Goal: Task Accomplishment & Management: Use online tool/utility

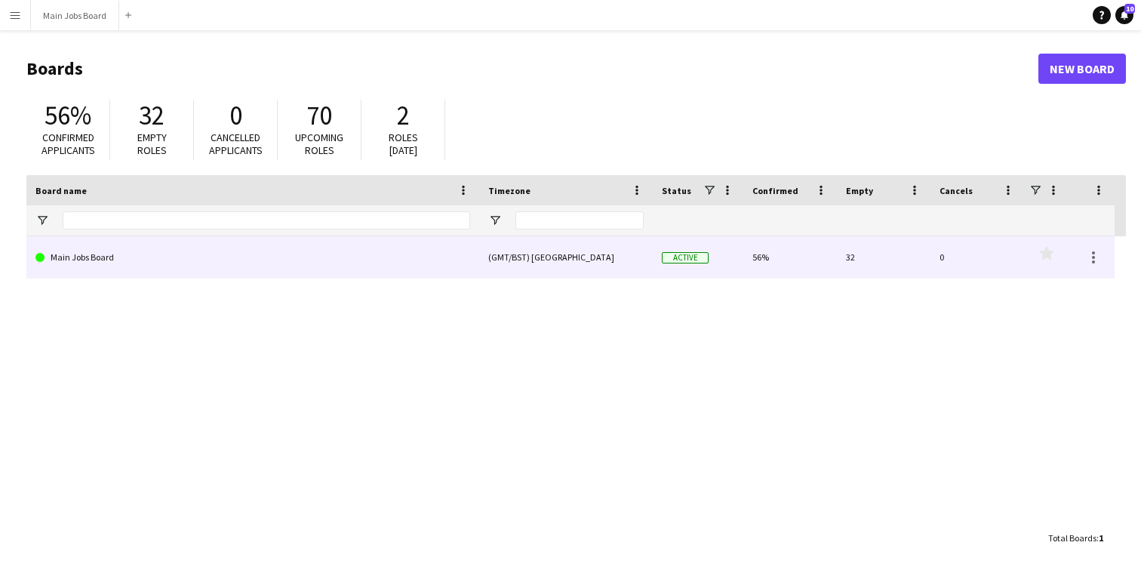
click at [336, 262] on link "Main Jobs Board" at bounding box center [252, 257] width 435 height 42
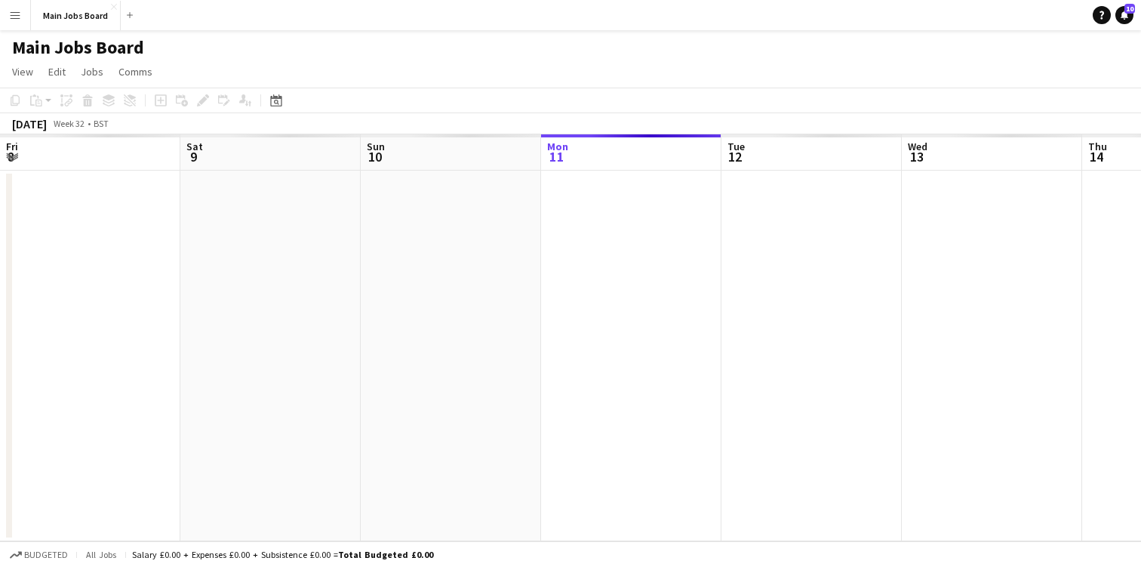
scroll to position [0, 361]
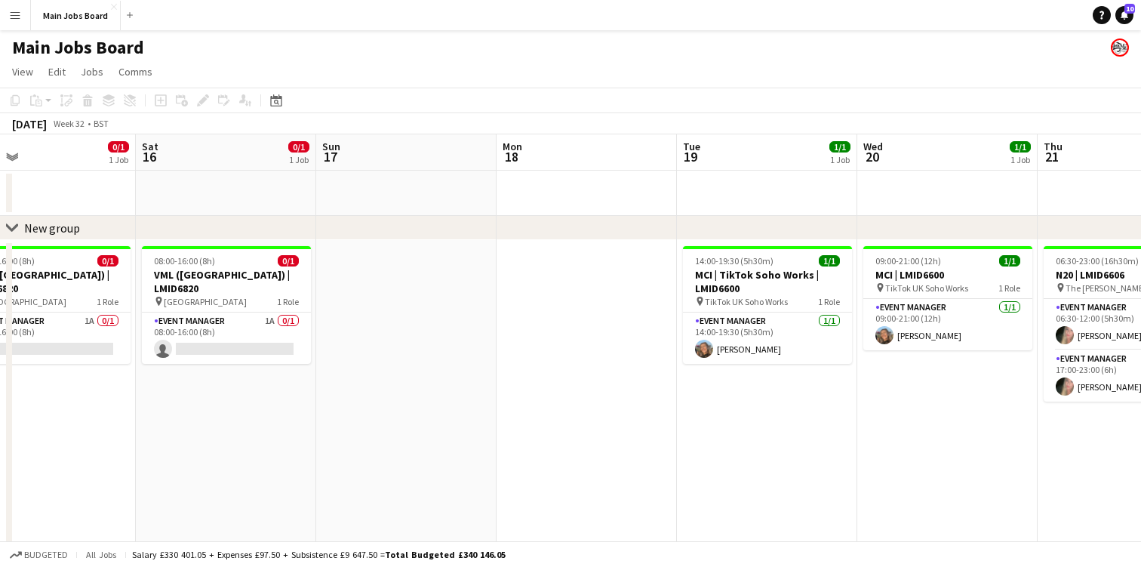
drag, startPoint x: 946, startPoint y: 155, endPoint x: 1, endPoint y: 164, distance: 945.3
click at [1, 164] on app-calendar-viewport "Tue 12 Wed 13 Thu 14 0/1 1 Job Fri 15 0/1 1 Job Sat 16 0/1 1 Job Sun 17 Mon 18 …" at bounding box center [570, 378] width 1141 height 488
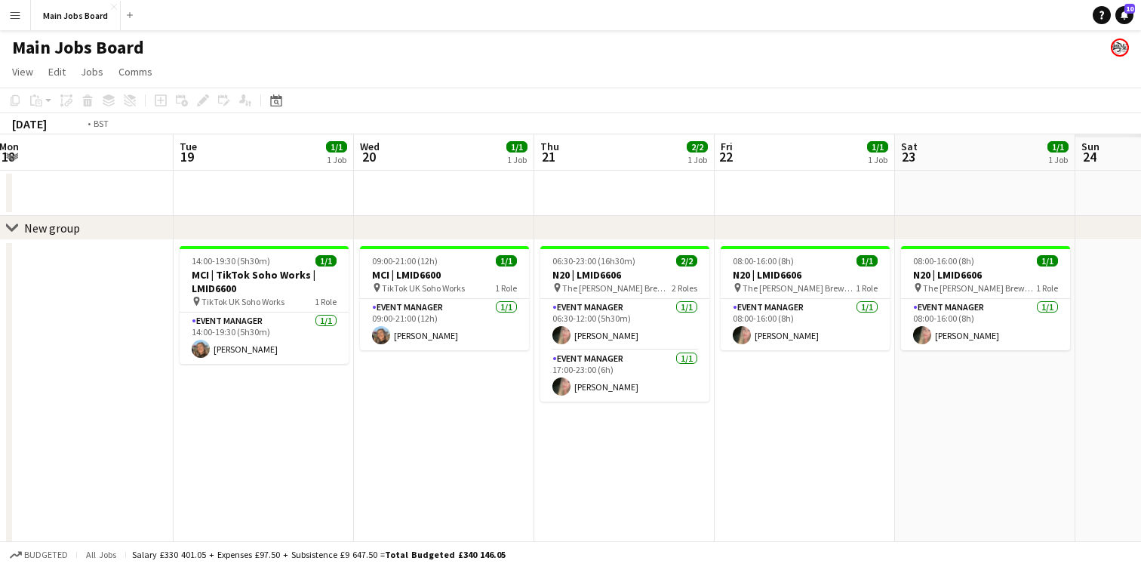
scroll to position [0, 416]
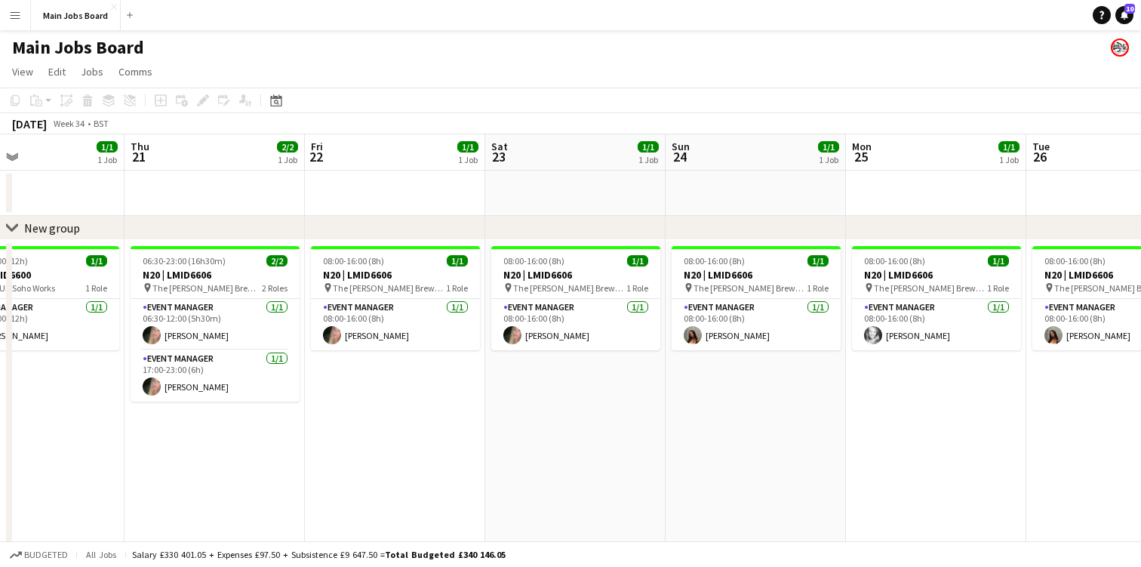
drag, startPoint x: 928, startPoint y: 152, endPoint x: 14, endPoint y: 165, distance: 913.7
click at [14, 166] on app-calendar-viewport "Mon 18 Tue 19 1/1 1 Job Wed 20 1/1 1 Job Thu 21 2/2 1 Job Fri 22 1/1 1 Job Sat …" at bounding box center [570, 378] width 1141 height 488
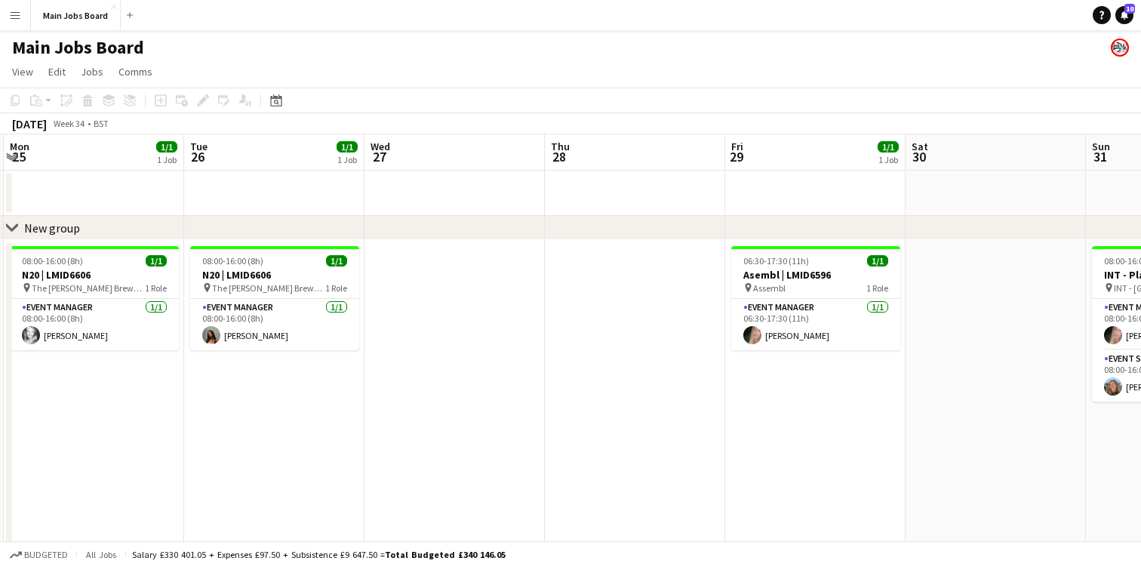
drag, startPoint x: 920, startPoint y: 148, endPoint x: 81, endPoint y: 145, distance: 838.9
click at [81, 145] on app-calendar-viewport "Fri 22 1/1 1 Job Sat 23 1/1 1 Job Sun 24 1/1 1 Job Mon 25 1/1 1 Job Tue 26 1/1 …" at bounding box center [570, 378] width 1141 height 488
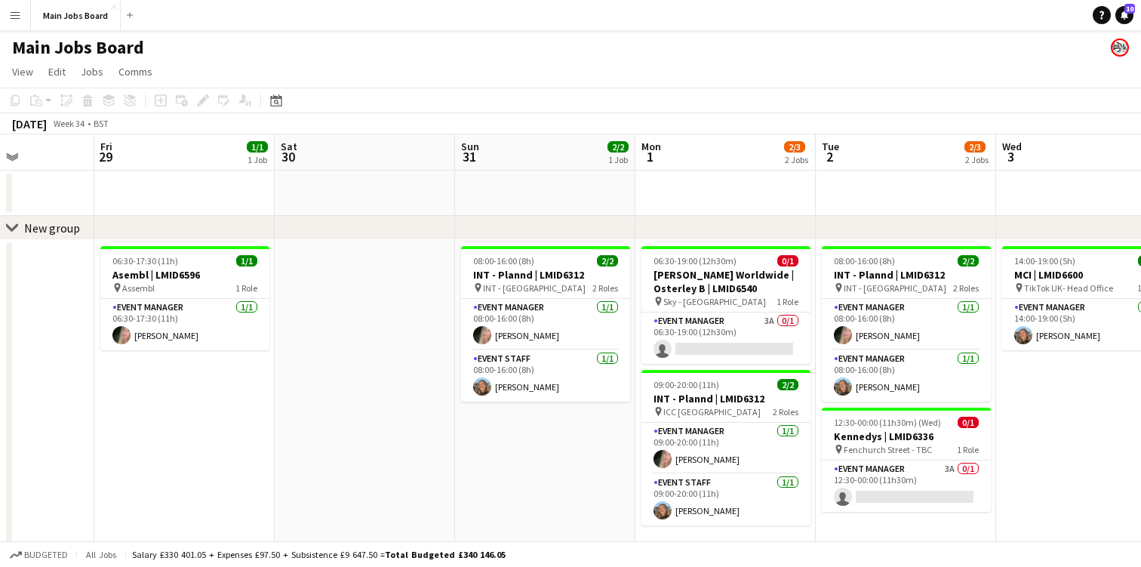
scroll to position [0, 515]
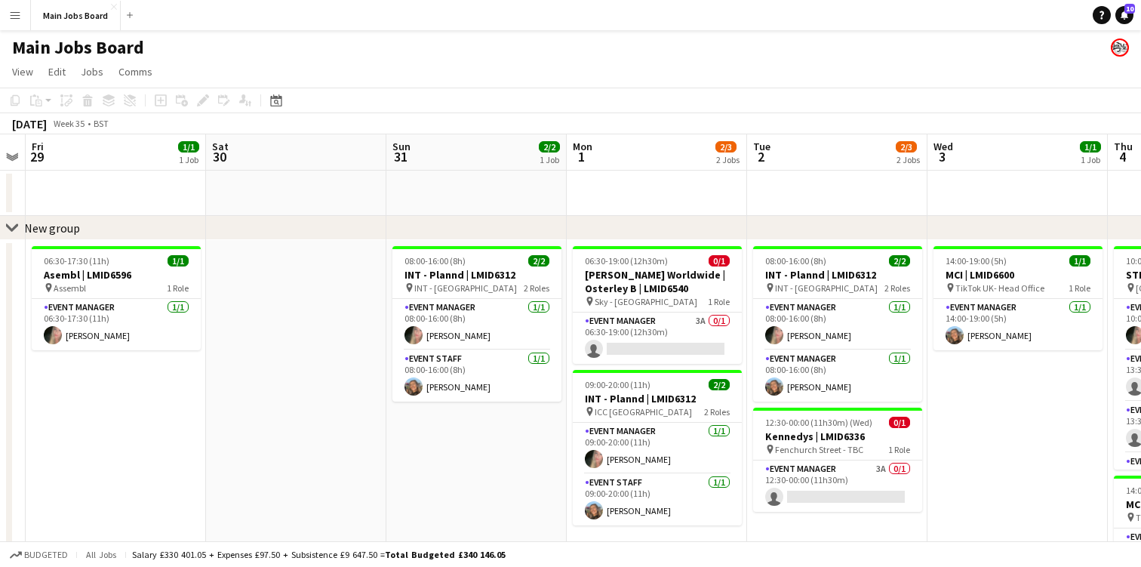
drag, startPoint x: 916, startPoint y: 143, endPoint x: 215, endPoint y: 146, distance: 700.9
click at [215, 146] on app-calendar-viewport "Tue 26 1/1 1 Job Wed 27 Thu 28 Fri 29 1/1 1 Job Sat 30 Sun 31 2/2 1 Job Mon 1 2…" at bounding box center [570, 378] width 1141 height 488
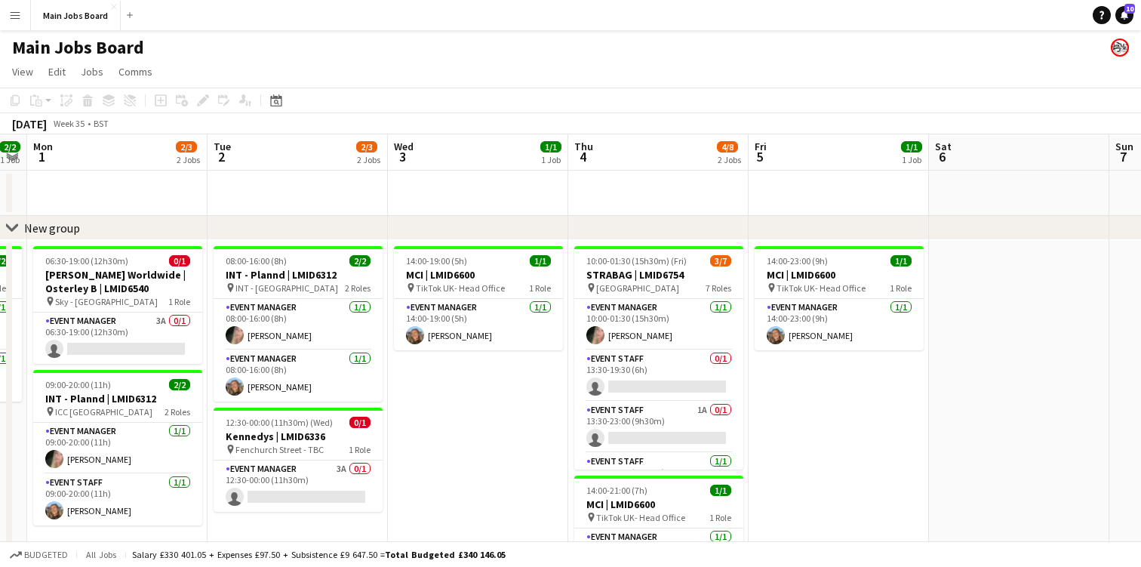
scroll to position [0, 695]
drag, startPoint x: 770, startPoint y: 155, endPoint x: 230, endPoint y: 156, distance: 540.2
click at [230, 156] on app-calendar-viewport "Thu 28 Fri 29 1/1 1 Job Sat 30 Sun 31 2/2 1 Job Mon 1 2/3 2 Jobs Tue 2 2/3 2 Jo…" at bounding box center [570, 378] width 1141 height 488
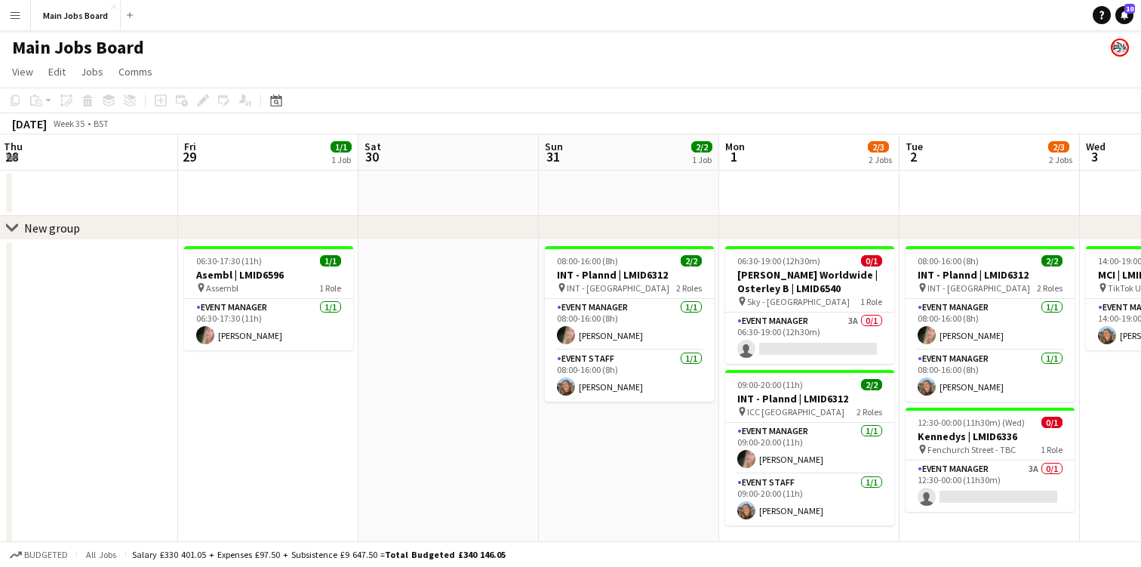
scroll to position [0, 333]
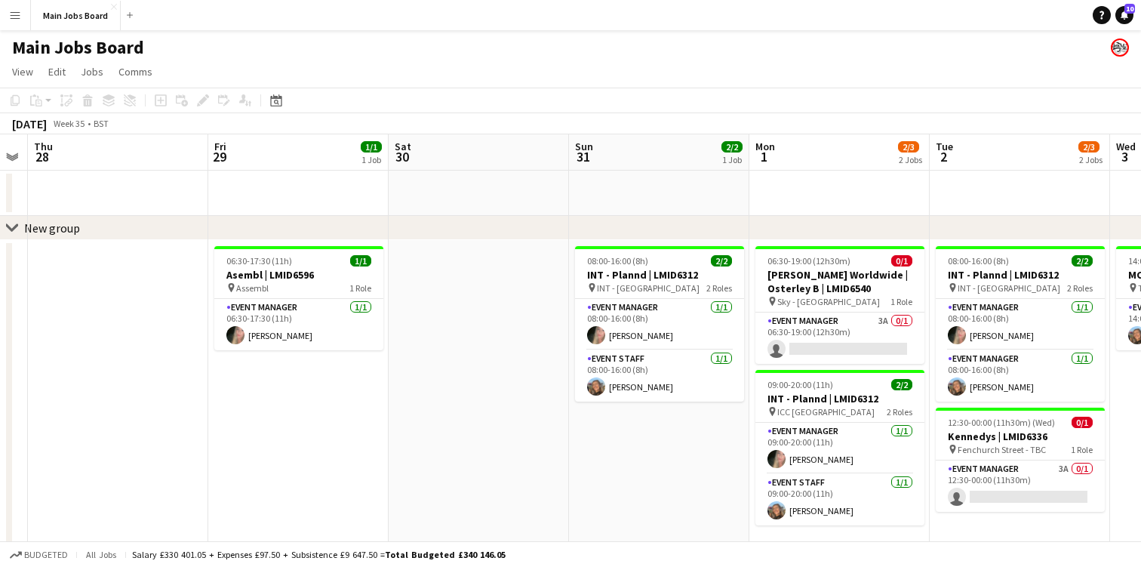
drag, startPoint x: 245, startPoint y: 152, endPoint x: 968, endPoint y: 156, distance: 722.8
click at [968, 156] on app-calendar-viewport "Tue 26 1/1 1 Job Wed 27 Thu 28 Fri 29 1/1 1 Job Sat 30 Sun 31 2/2 1 Job Mon 1 2…" at bounding box center [570, 378] width 1141 height 488
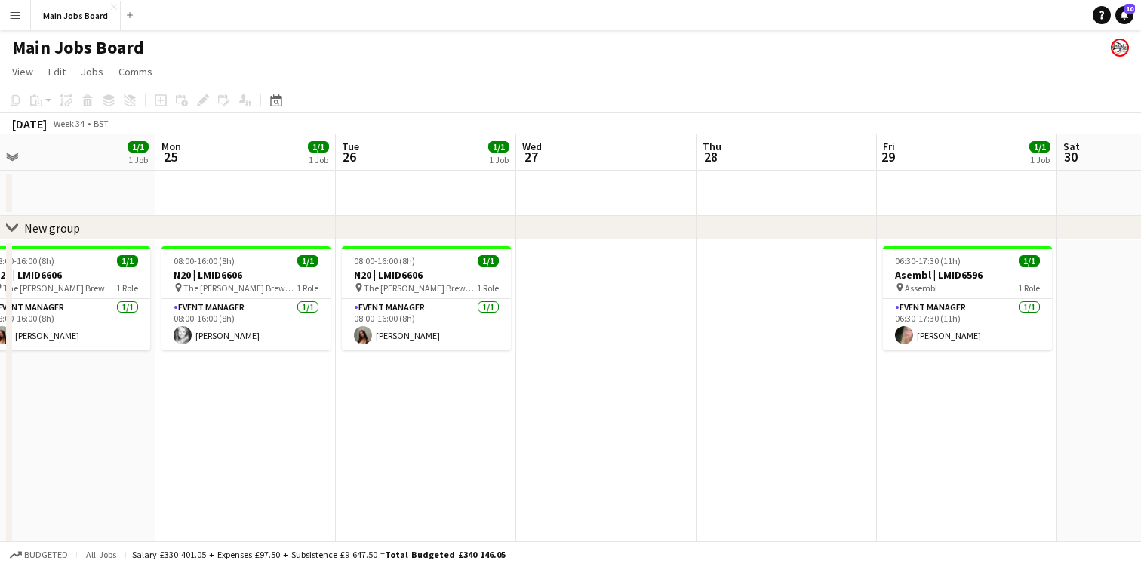
scroll to position [0, 379]
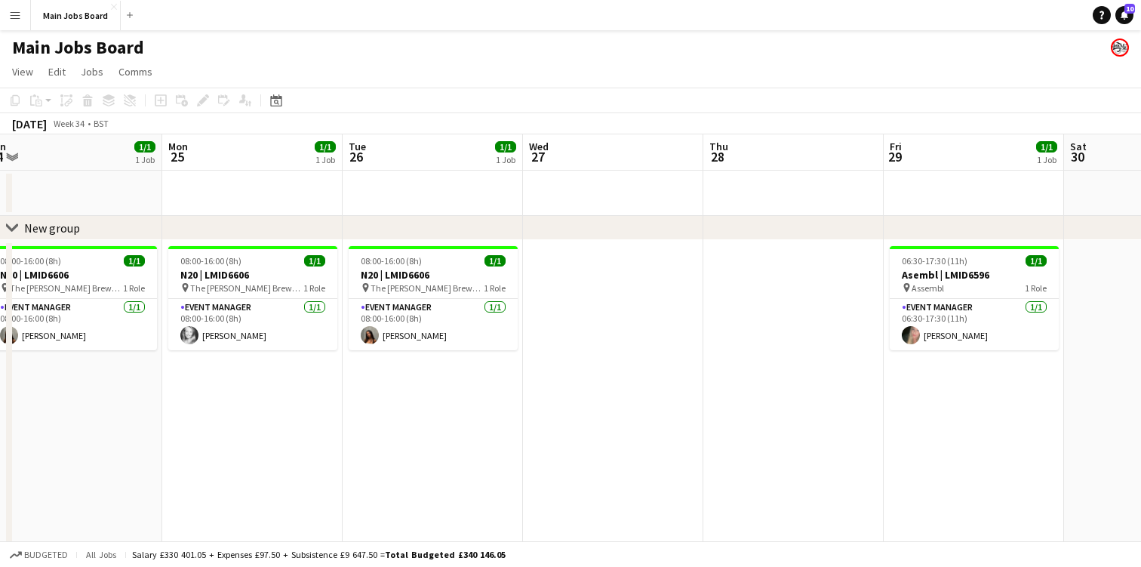
drag, startPoint x: 290, startPoint y: 154, endPoint x: 966, endPoint y: 149, distance: 675.2
click at [966, 149] on app-calendar-viewport "Fri 22 1/1 1 Job Sat 23 1/1 1 Job Sun 24 1/1 1 Job Mon 25 1/1 1 Job Tue 26 1/1 …" at bounding box center [570, 378] width 1141 height 488
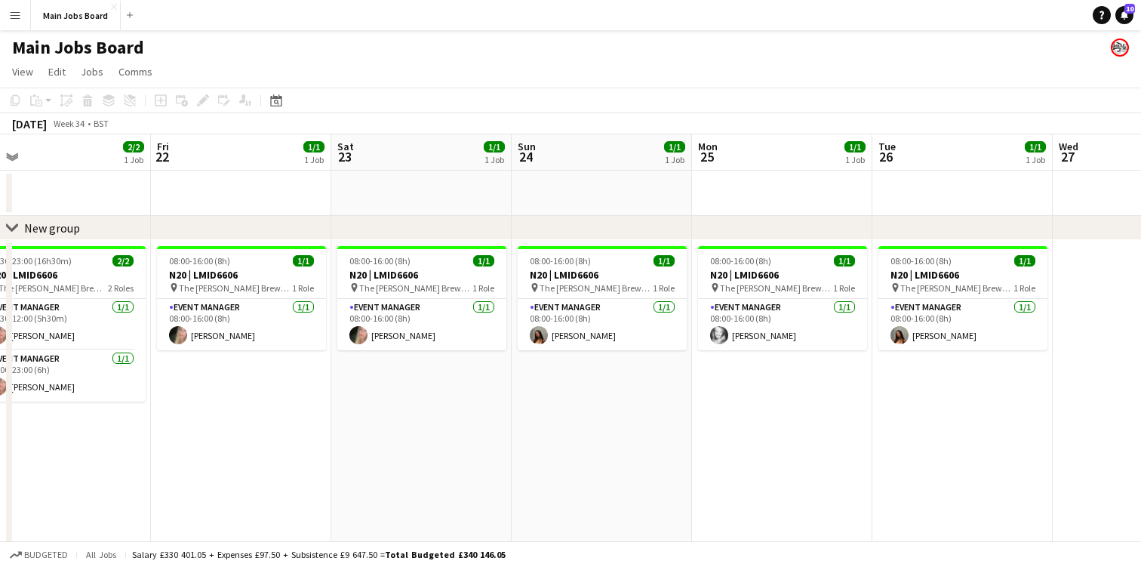
scroll to position [0, 389]
drag, startPoint x: 393, startPoint y: 152, endPoint x: 924, endPoint y: 148, distance: 531.1
click at [924, 148] on app-calendar-viewport "Tue 19 1/1 1 Job Wed 20 1/1 1 Job Thu 21 2/2 1 Job Fri 22 1/1 1 Job Sat 23 1/1 …" at bounding box center [570, 378] width 1141 height 488
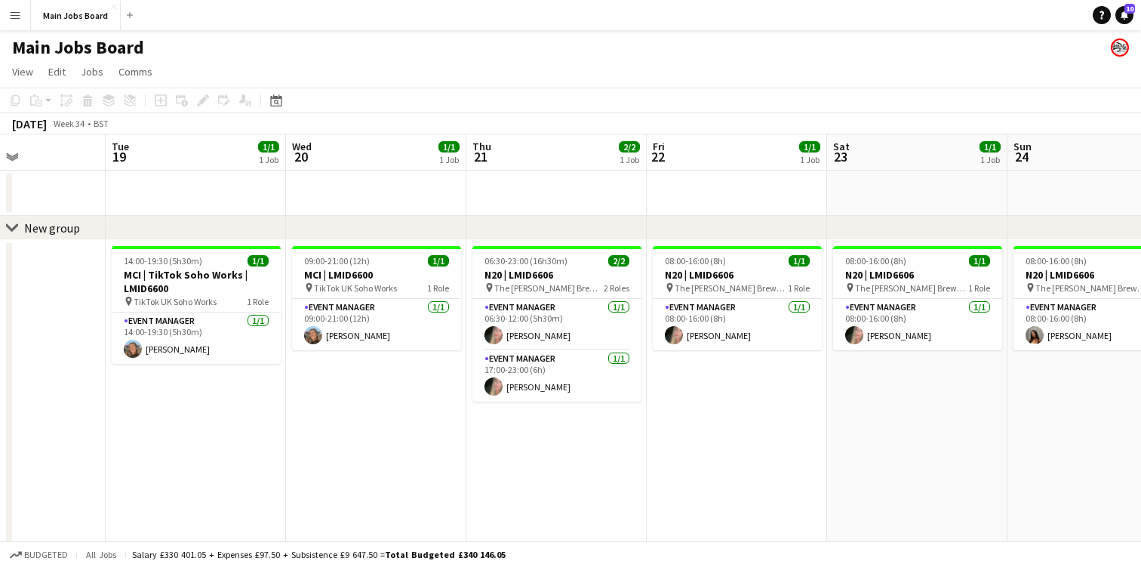
scroll to position [0, 435]
drag, startPoint x: 274, startPoint y: 148, endPoint x: 769, endPoint y: 143, distance: 494.9
click at [769, 143] on app-calendar-viewport "Sat 16 0/1 1 Job Sun 17 Mon 18 Tue 19 1/1 1 Job Wed 20 1/1 1 Job Thu 21 2/2 1 J…" at bounding box center [570, 378] width 1141 height 488
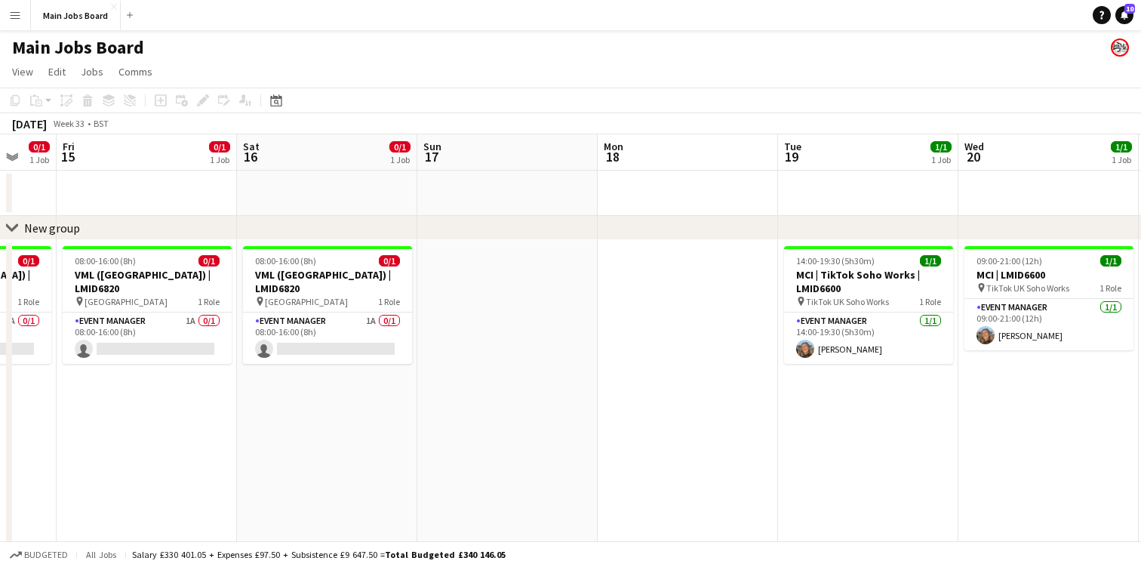
scroll to position [0, 462]
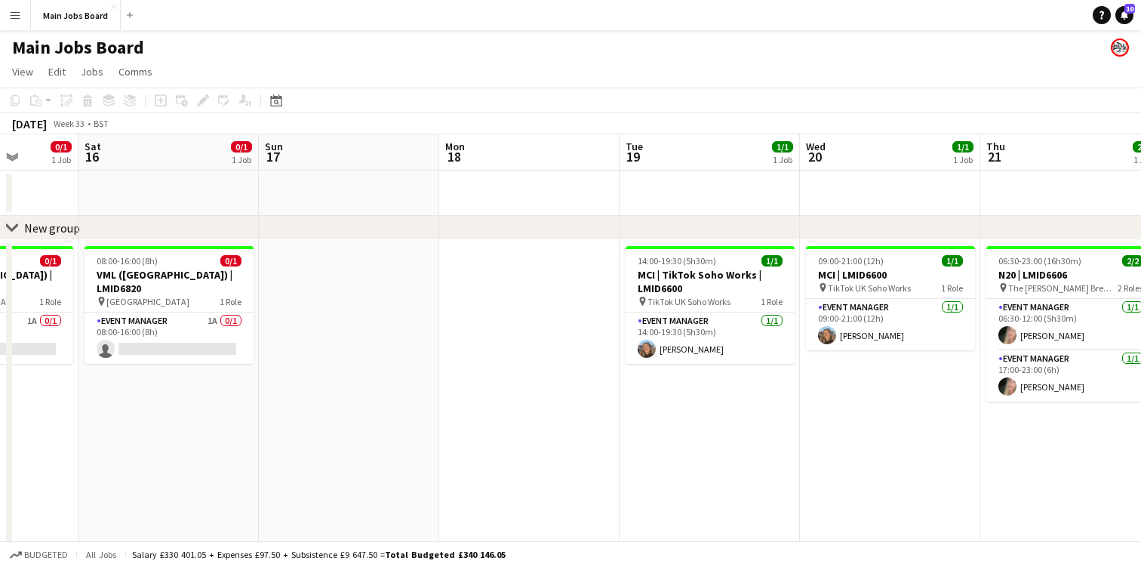
drag, startPoint x: 216, startPoint y: 149, endPoint x: 730, endPoint y: 147, distance: 513.8
click at [730, 147] on app-calendar-viewport "Wed 13 Thu 14 0/1 1 Job Fri 15 0/1 1 Job Sat 16 0/1 1 Job Sun 17 Mon 18 Tue 19 …" at bounding box center [570, 378] width 1141 height 488
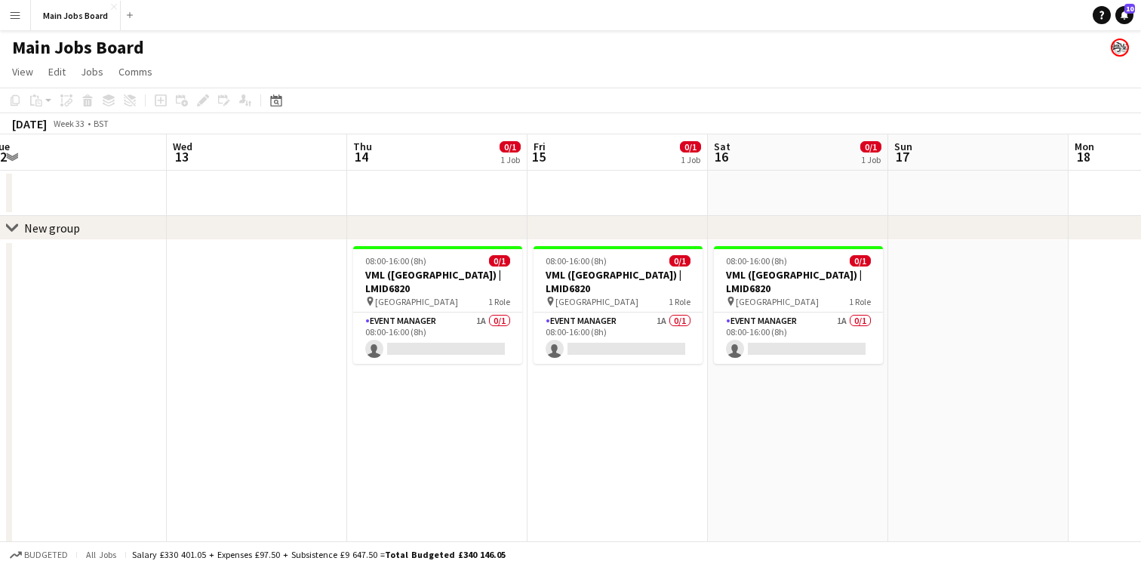
scroll to position [0, 364]
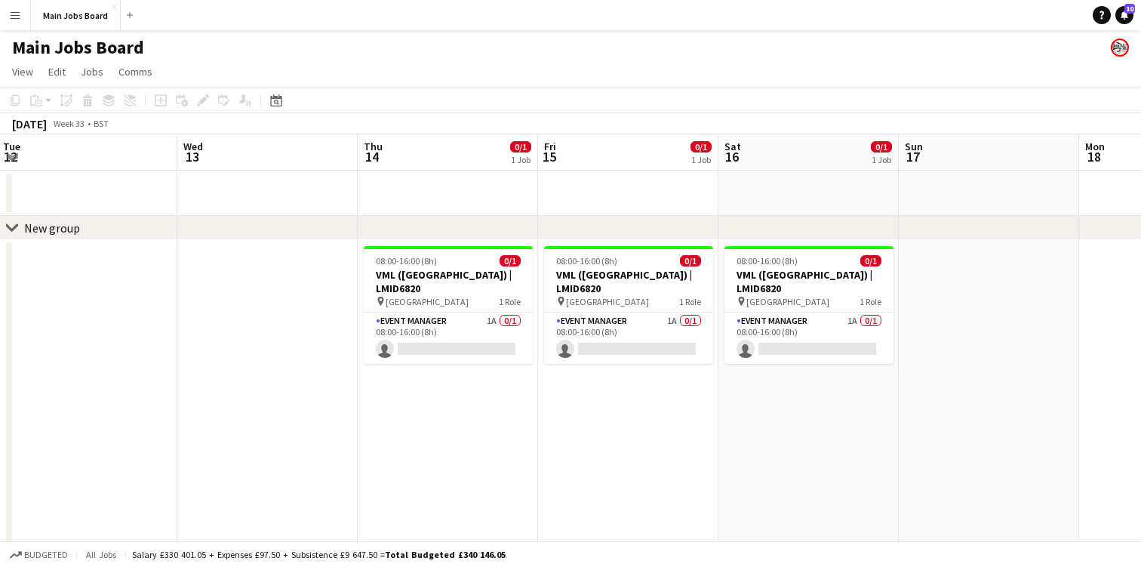
drag, startPoint x: 174, startPoint y: 149, endPoint x: 813, endPoint y: 144, distance: 639.8
click at [813, 144] on app-calendar-viewport "Sun 10 2/2 1 Job Mon 11 2/2 1 Job Tue 12 Wed 13 Thu 14 0/1 1 Job Fri 15 0/1 1 J…" at bounding box center [570, 378] width 1141 height 488
click at [459, 312] on app-card-role "Event Manager 1A 0/1 08:00-16:00 (8h) single-neutral-actions" at bounding box center [448, 337] width 169 height 51
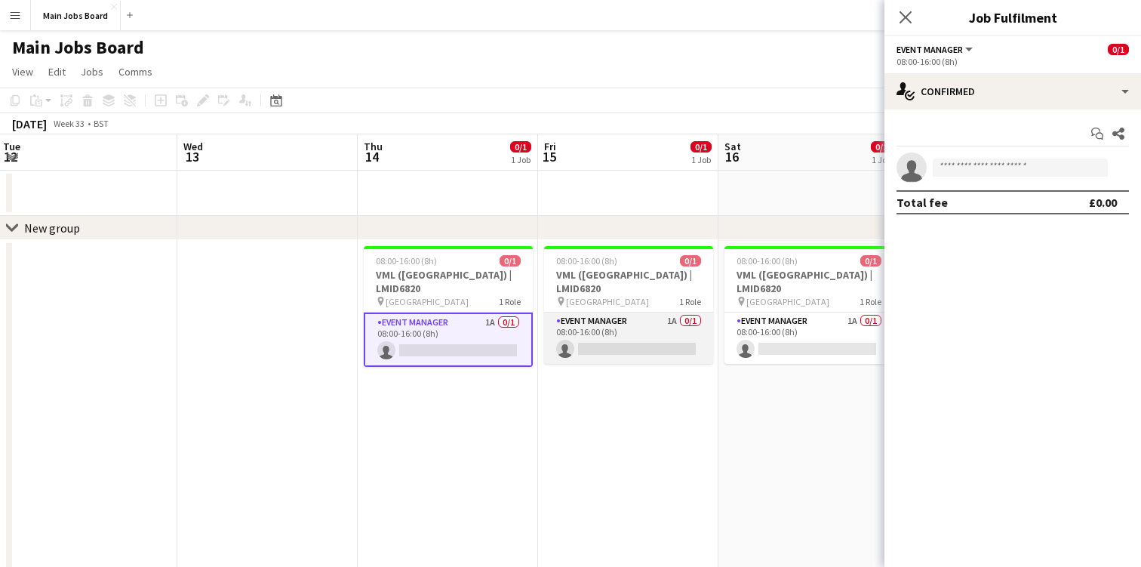
click at [622, 321] on app-card-role "Event Manager 1A 0/1 08:00-16:00 (8h) single-neutral-actions" at bounding box center [628, 337] width 169 height 51
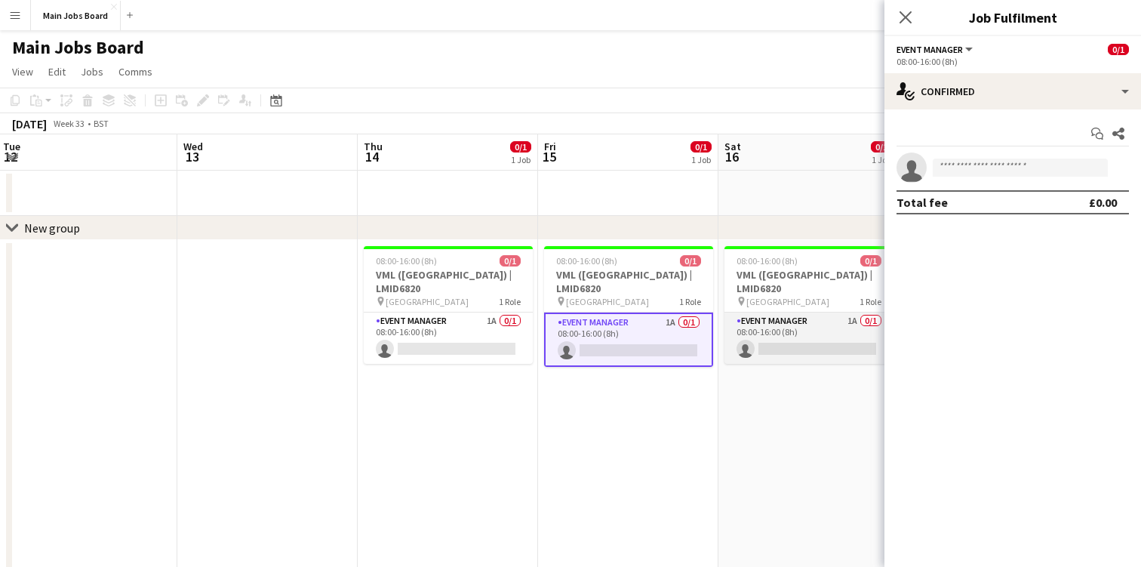
click at [785, 312] on app-card-role "Event Manager 1A 0/1 08:00-16:00 (8h) single-neutral-actions" at bounding box center [808, 337] width 169 height 51
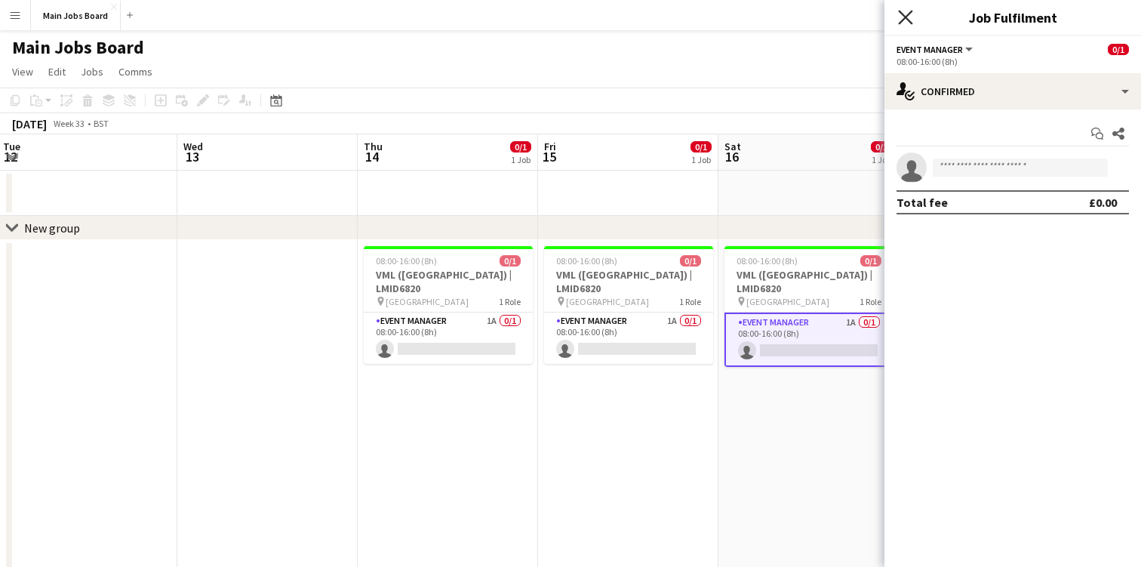
click at [901, 15] on icon "Close pop-in" at bounding box center [905, 17] width 14 height 14
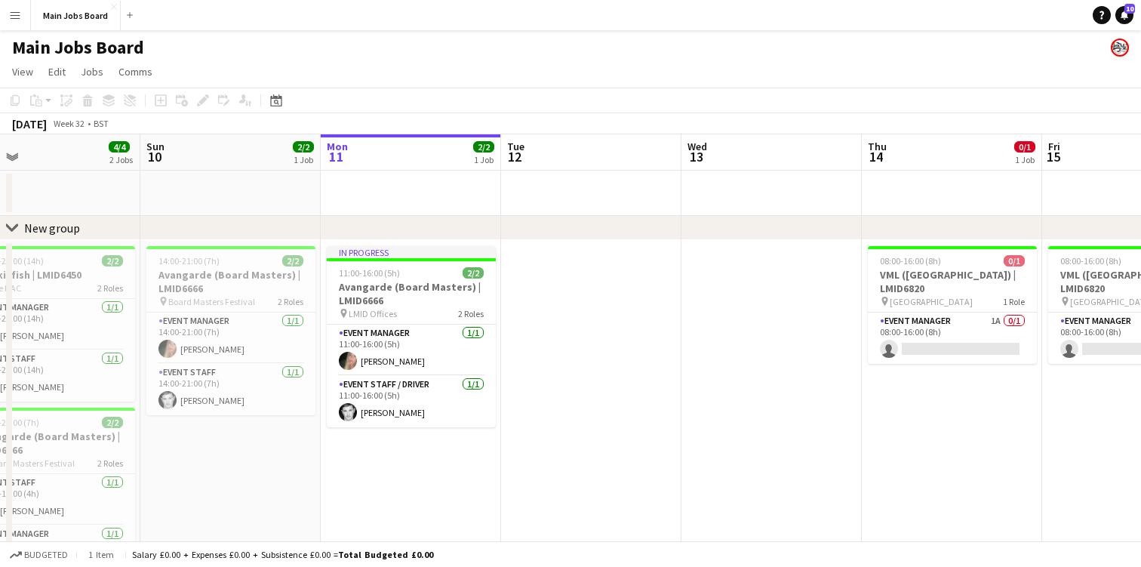
scroll to position [0, 391]
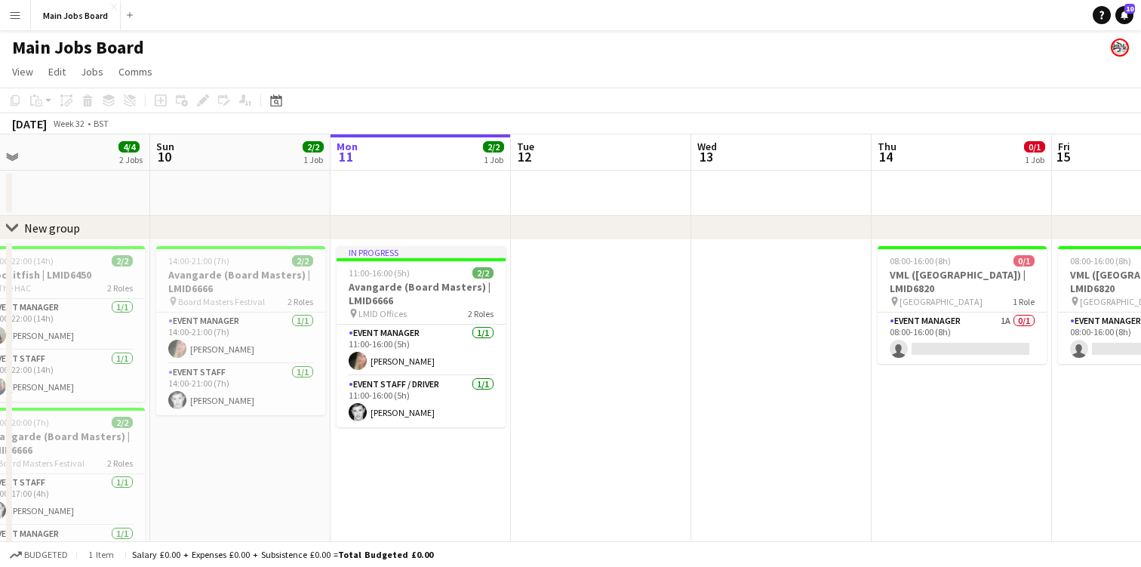
drag, startPoint x: 404, startPoint y: 144, endPoint x: 1098, endPoint y: 145, distance: 694.1
click at [1098, 145] on app-calendar-viewport "Thu 7 2/2 1 Job Fri 8 2/2 1 Job Sat 9 4/4 2 Jobs Sun 10 2/2 1 Job Mon 11 2/2 1 …" at bounding box center [570, 378] width 1141 height 488
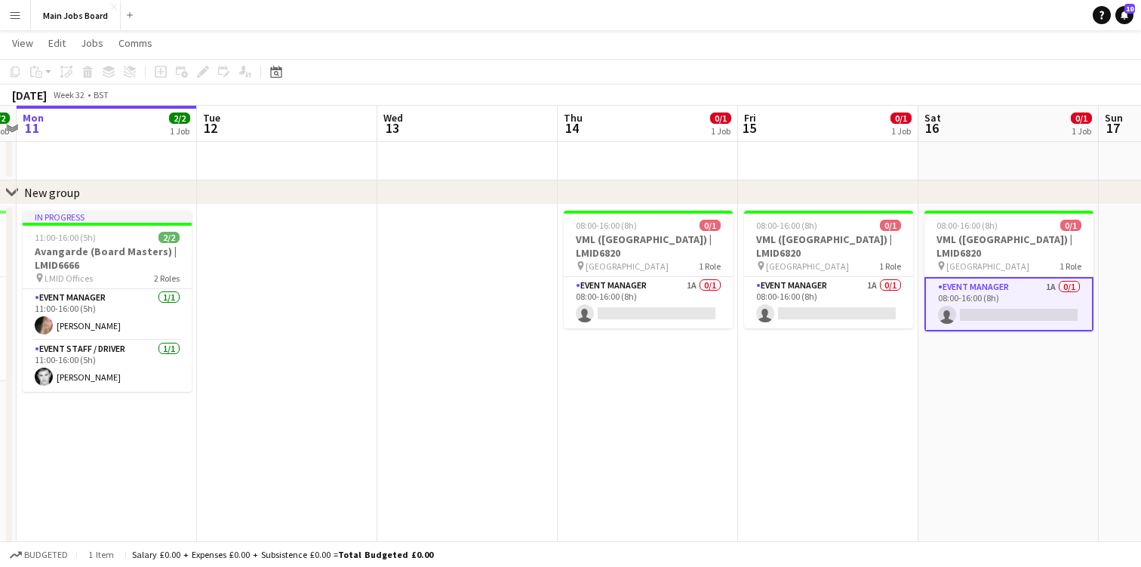
scroll to position [0, 527]
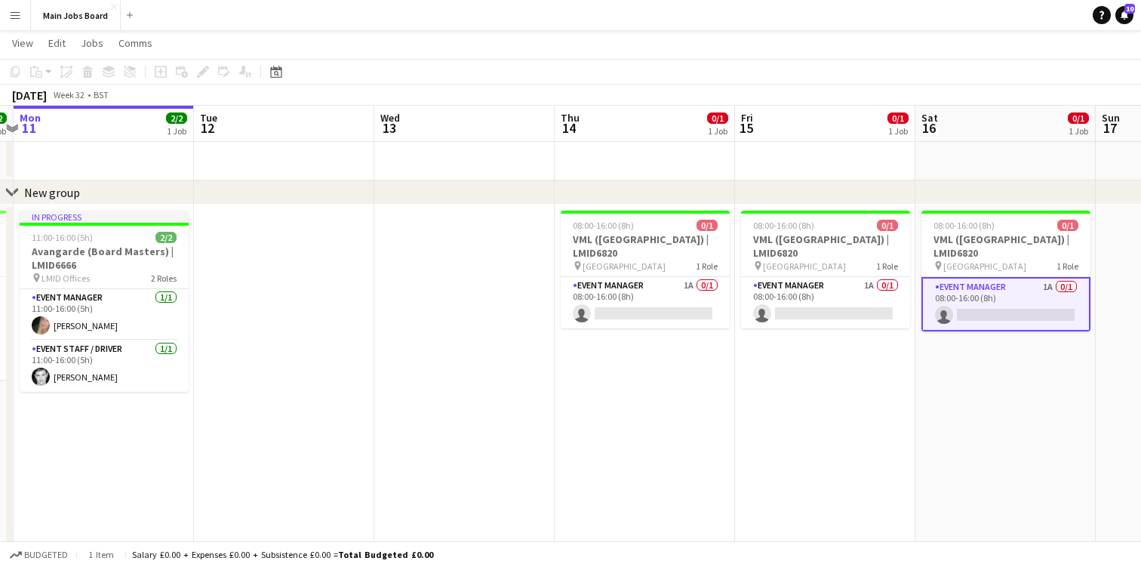
drag, startPoint x: 994, startPoint y: 134, endPoint x: 496, endPoint y: 141, distance: 497.2
click at [496, 141] on app-calendar-viewport "Fri 8 2/2 1 Job Sat 9 4/4 2 Jobs Sun 10 2/2 1 Job Mon 11 2/2 1 Job Tue 12 Wed 1…" at bounding box center [570, 306] width 1141 height 562
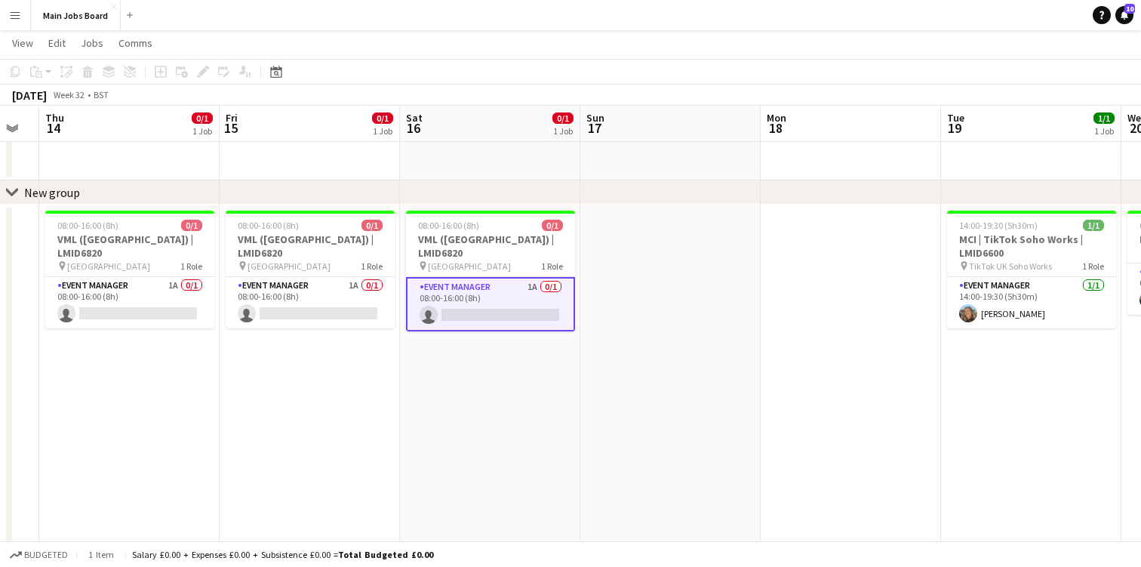
scroll to position [0, 687]
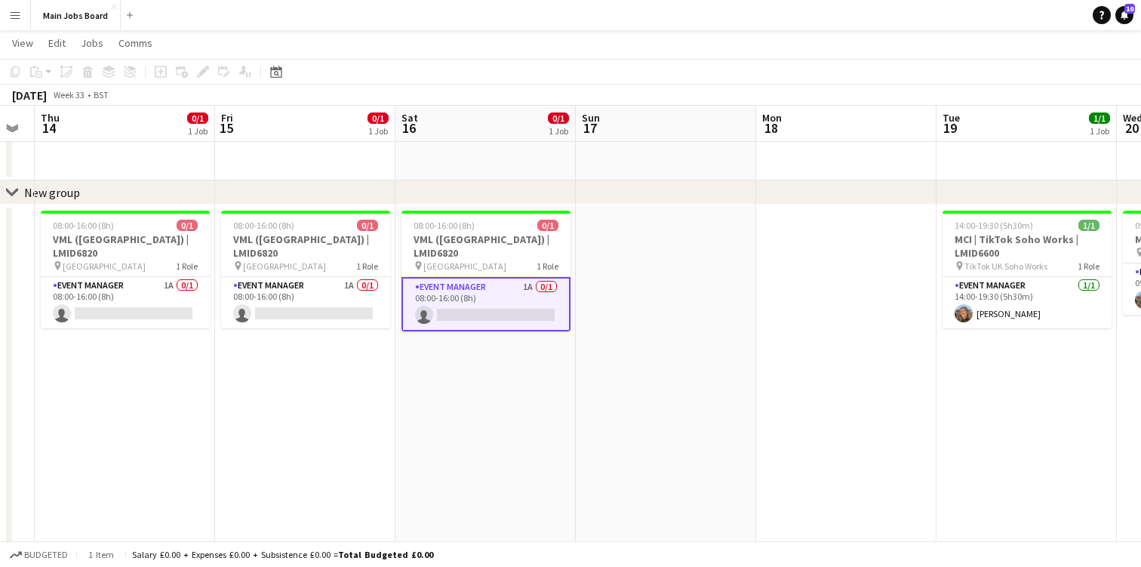
drag, startPoint x: 1026, startPoint y: 125, endPoint x: 506, endPoint y: 139, distance: 520.0
click at [506, 139] on app-calendar-viewport "Sun 10 2/2 1 Job Mon 11 2/2 1 Job Tue 12 Wed 13 Thu 14 0/1 1 Job Fri 15 0/1 1 J…" at bounding box center [570, 306] width 1141 height 562
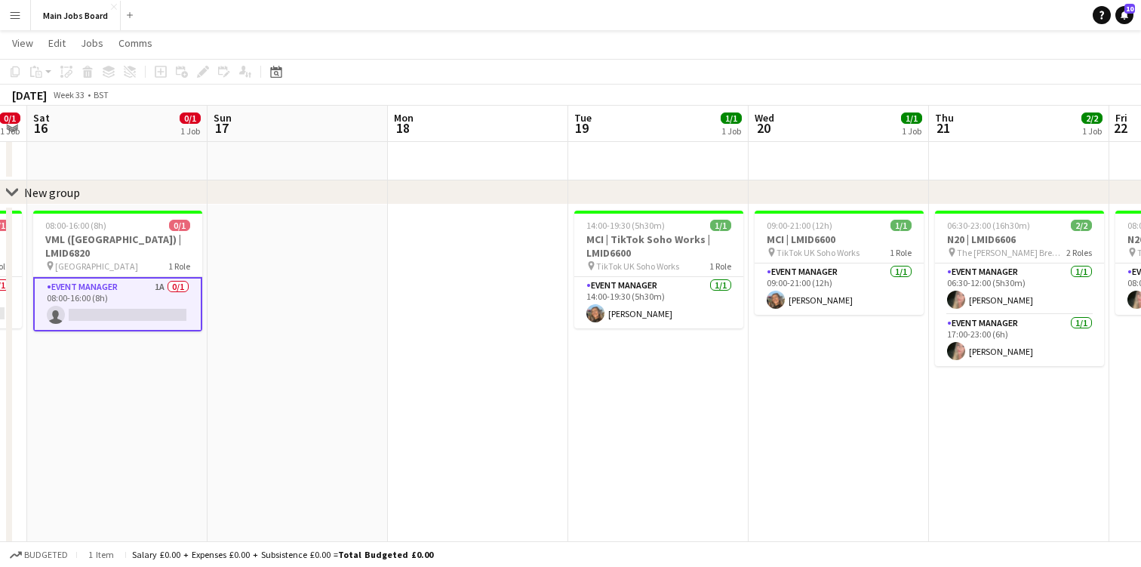
drag, startPoint x: 849, startPoint y: 124, endPoint x: 480, endPoint y: 106, distance: 369.3
click at [480, 106] on app-calendar-viewport "Tue 12 Wed 13 Thu 14 0/1 1 Job Fri 15 0/1 1 Job Sat 16 0/1 1 Job Sun 17 Mon 18 …" at bounding box center [570, 306] width 1141 height 562
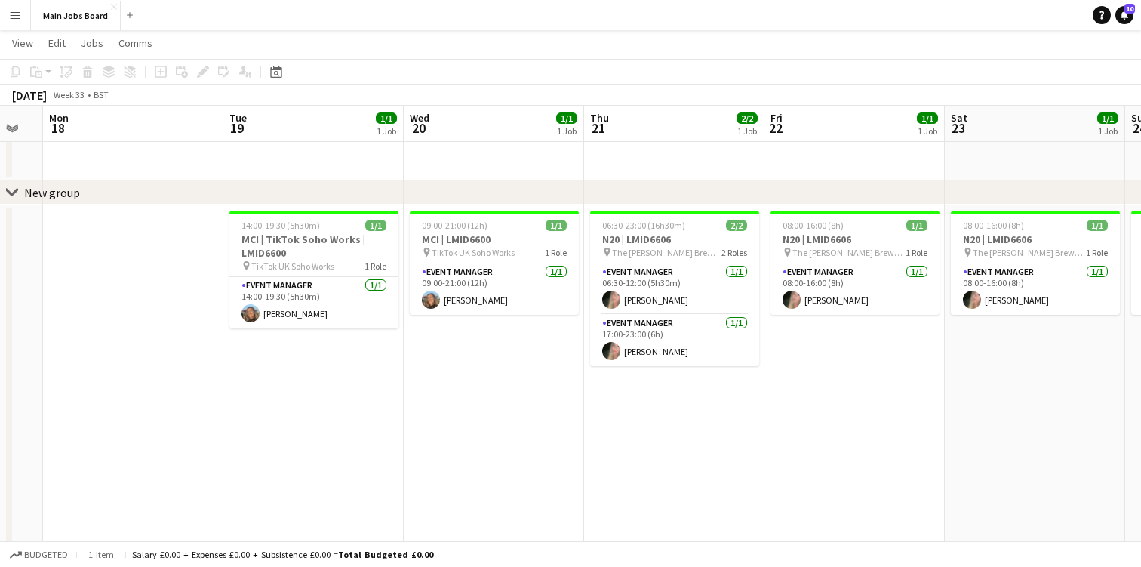
drag, startPoint x: 831, startPoint y: 124, endPoint x: 488, endPoint y: 117, distance: 343.3
click at [488, 117] on app-calendar-viewport "Thu 14 0/1 1 Job Fri 15 0/1 1 Job Sat 16 0/1 1 Job Sun 17 Mon 18 Tue 19 1/1 1 J…" at bounding box center [570, 306] width 1141 height 562
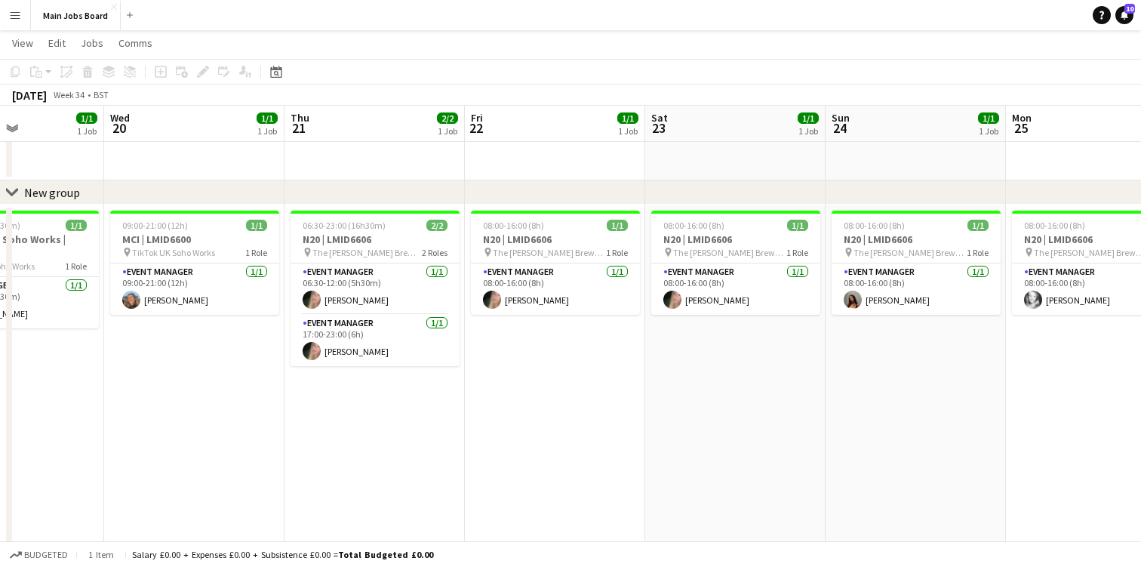
drag, startPoint x: 862, startPoint y: 131, endPoint x: 563, endPoint y: 129, distance: 298.8
click at [563, 129] on app-calendar-viewport "Sat 16 0/1 1 Job Sun 17 Mon 18 Tue 19 1/1 1 Job Wed 20 1/1 1 Job Thu 21 2/2 1 J…" at bounding box center [570, 306] width 1141 height 562
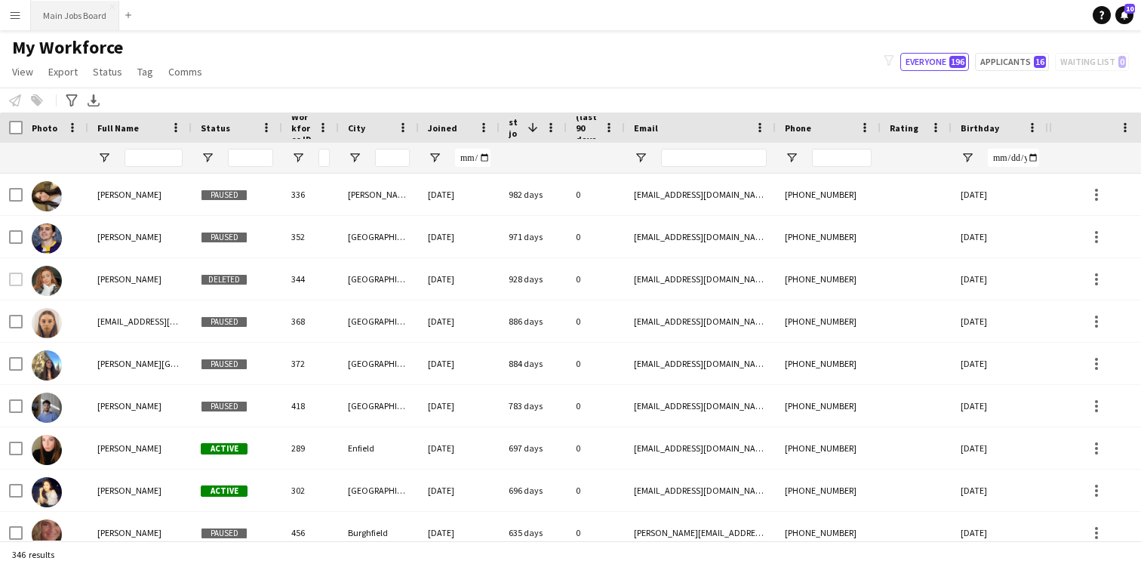
click at [77, 14] on button "Main Jobs Board Close" at bounding box center [75, 15] width 88 height 29
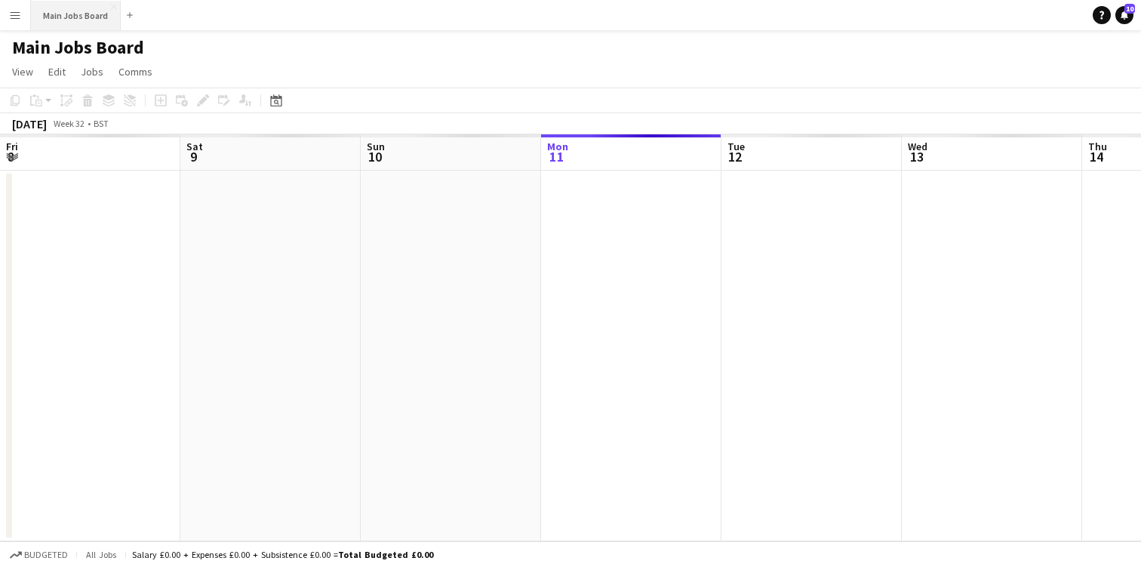
scroll to position [0, 361]
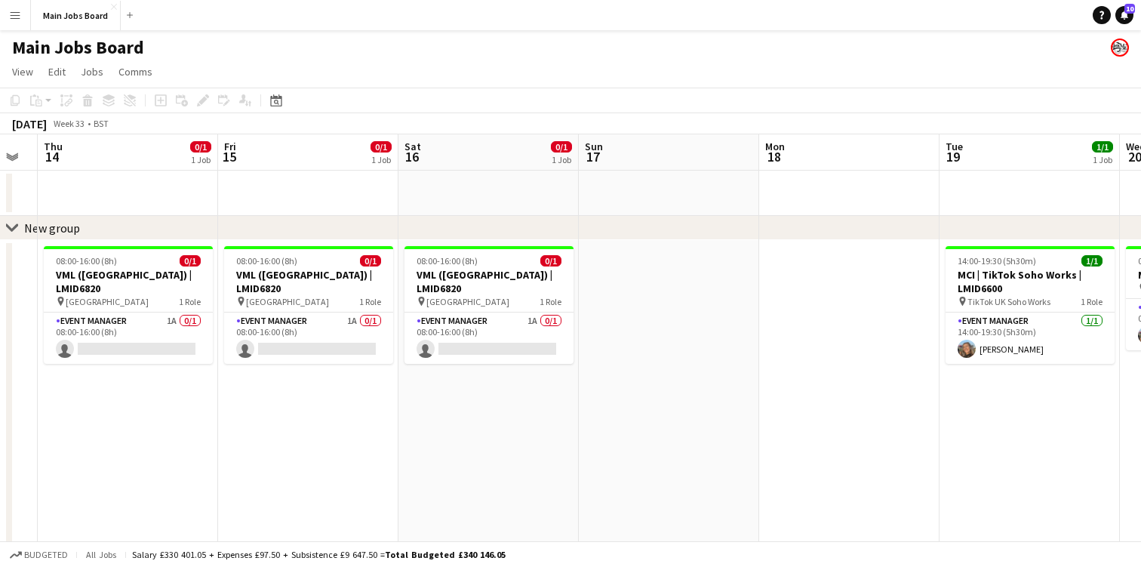
drag, startPoint x: 947, startPoint y: 154, endPoint x: 263, endPoint y: 171, distance: 683.7
click at [263, 171] on app-calendar-viewport "Sun 10 2/2 1 Job Mon 11 2/2 1 Job Tue 12 Wed 13 Thu 14 0/1 1 Job Fri 15 0/1 1 J…" at bounding box center [570, 378] width 1141 height 488
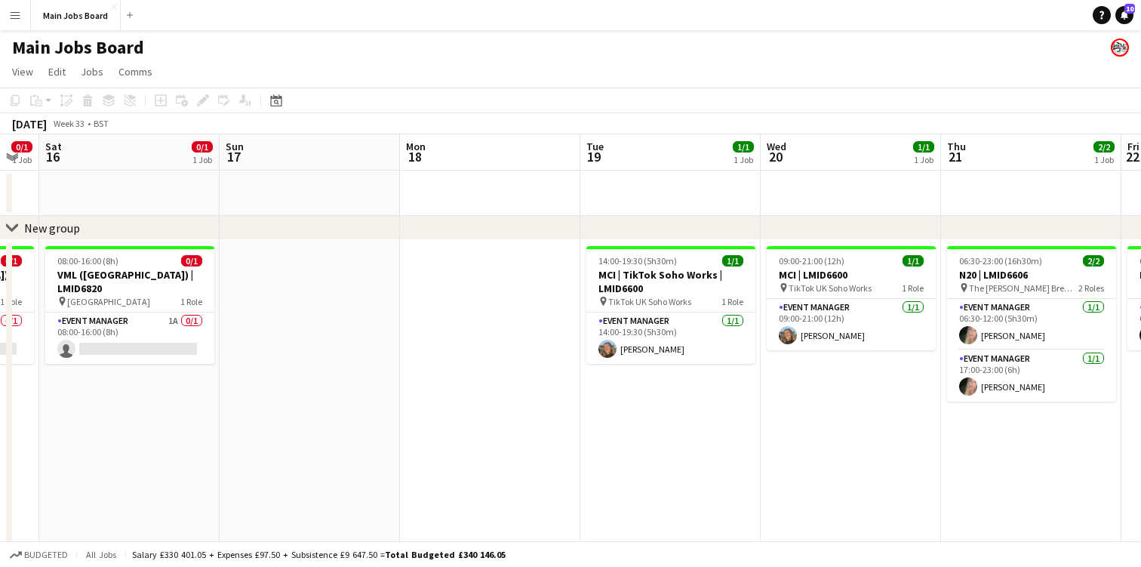
drag, startPoint x: 923, startPoint y: 158, endPoint x: 204, endPoint y: 186, distance: 720.2
click at [204, 186] on app-calendar-viewport "Tue 12 Wed 13 Thu 14 0/1 1 Job Fri 15 0/1 1 Job Sat 16 0/1 1 Job Sun 17 Mon 18 …" at bounding box center [570, 378] width 1141 height 488
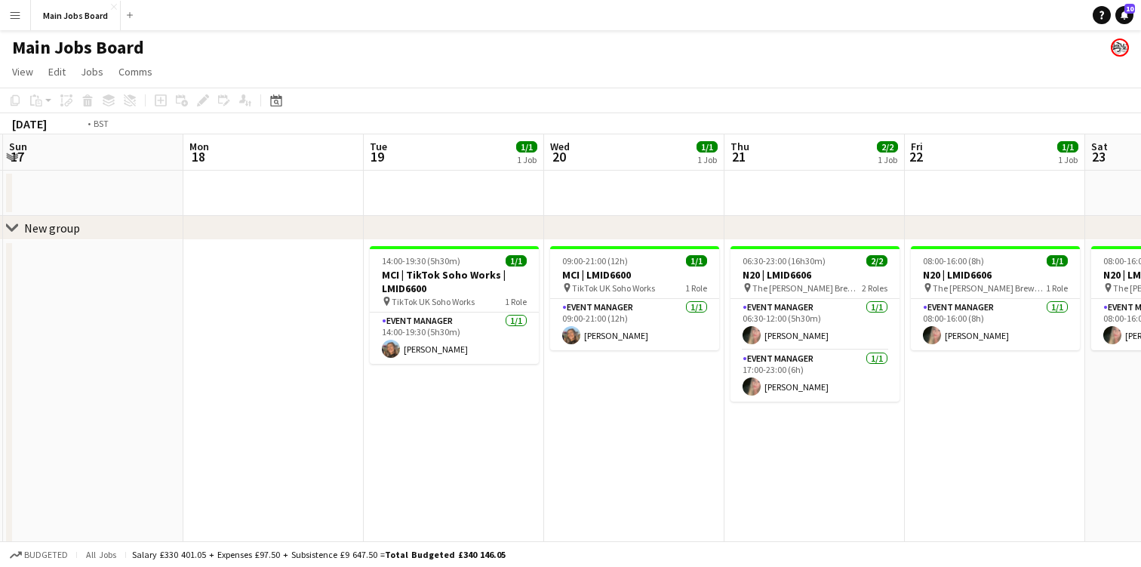
scroll to position [0, 462]
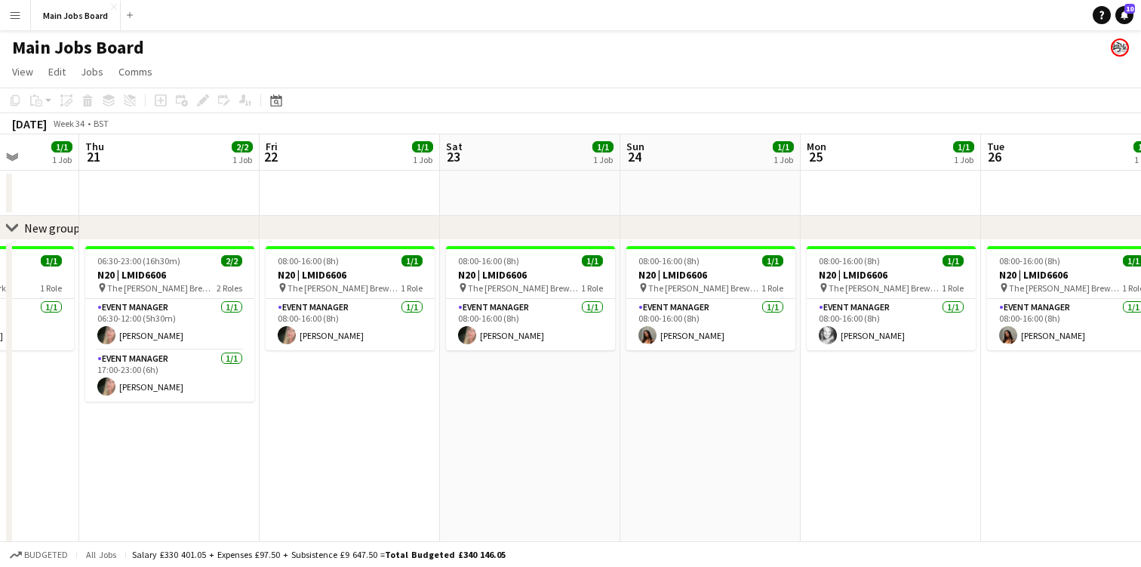
drag, startPoint x: 887, startPoint y: 154, endPoint x: 387, endPoint y: 152, distance: 500.2
click at [386, 153] on app-calendar-viewport "Mon 18 Tue 19 1/1 1 Job Wed 20 1/1 1 Job Thu 21 2/2 1 Job Fri 22 1/1 1 Job Sat …" at bounding box center [570, 378] width 1141 height 488
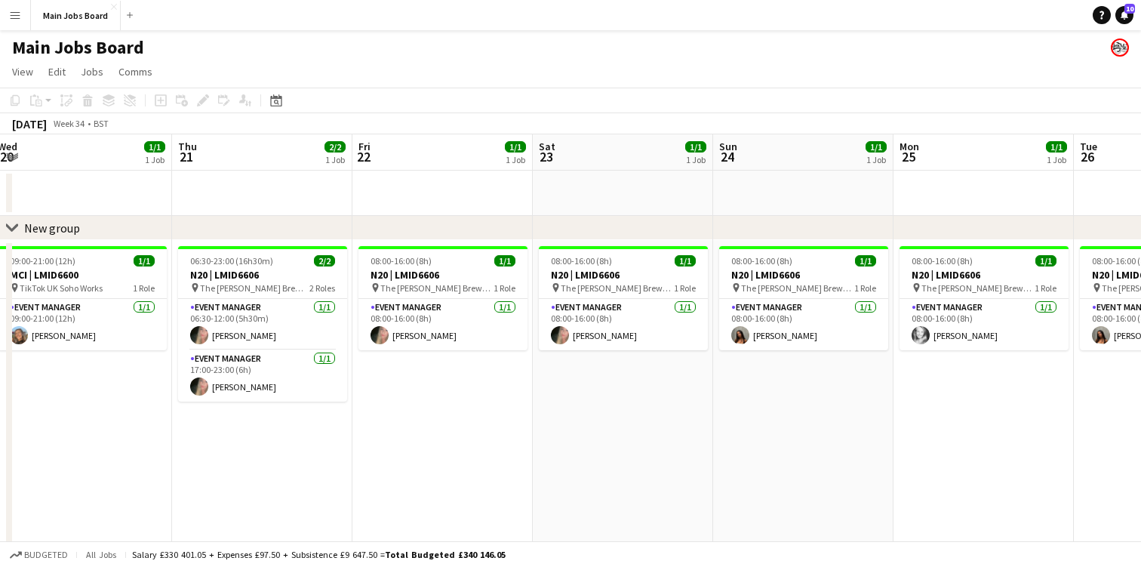
drag, startPoint x: 721, startPoint y: 149, endPoint x: 454, endPoint y: 152, distance: 267.1
click at [454, 152] on app-calendar-viewport "Mon 18 Tue 19 1/1 1 Job Wed 20 1/1 1 Job Thu 21 2/2 1 Job Fri 22 1/1 1 Job Sat …" at bounding box center [570, 378] width 1141 height 488
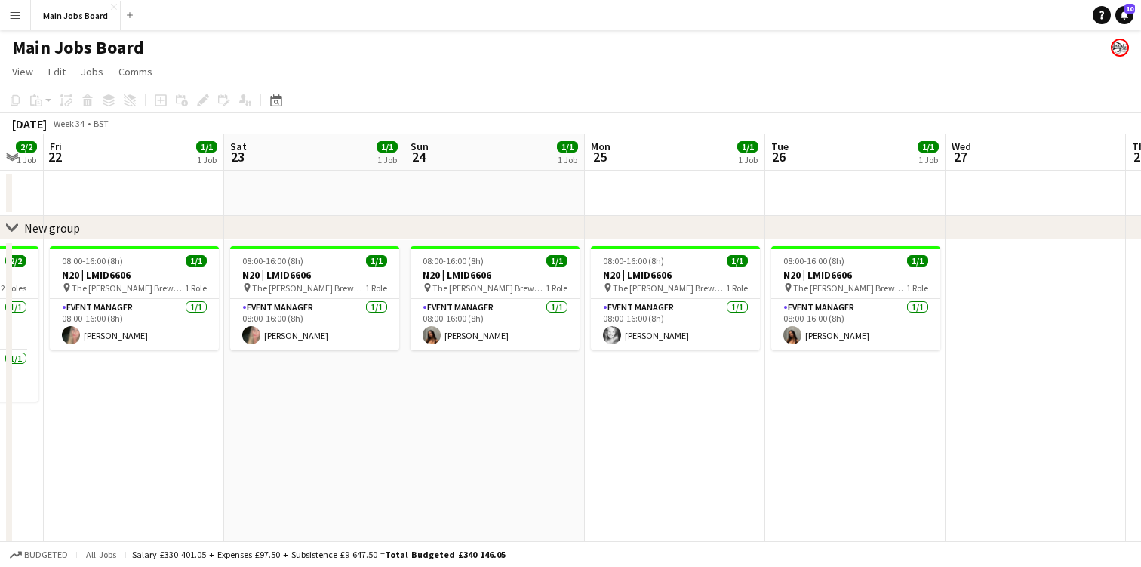
scroll to position [0, 460]
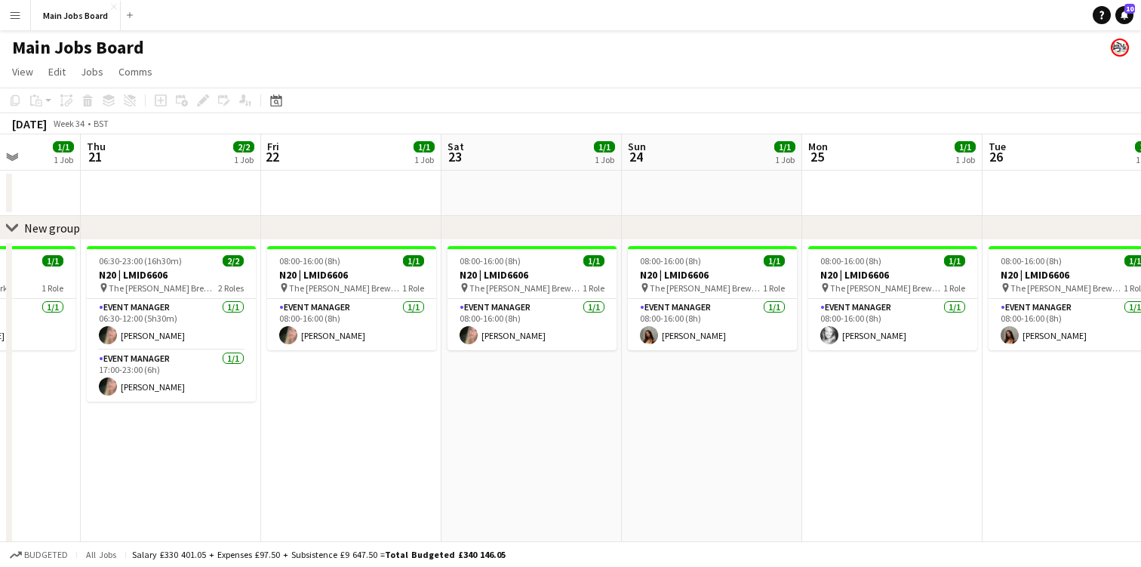
drag, startPoint x: 444, startPoint y: 160, endPoint x: 713, endPoint y: 160, distance: 268.6
click at [713, 160] on app-calendar-viewport "Mon 18 Tue 19 1/1 1 Job Wed 20 1/1 1 Job Thu 21 2/2 1 Job Fri 22 1/1 1 Job Sat …" at bounding box center [570, 378] width 1141 height 488
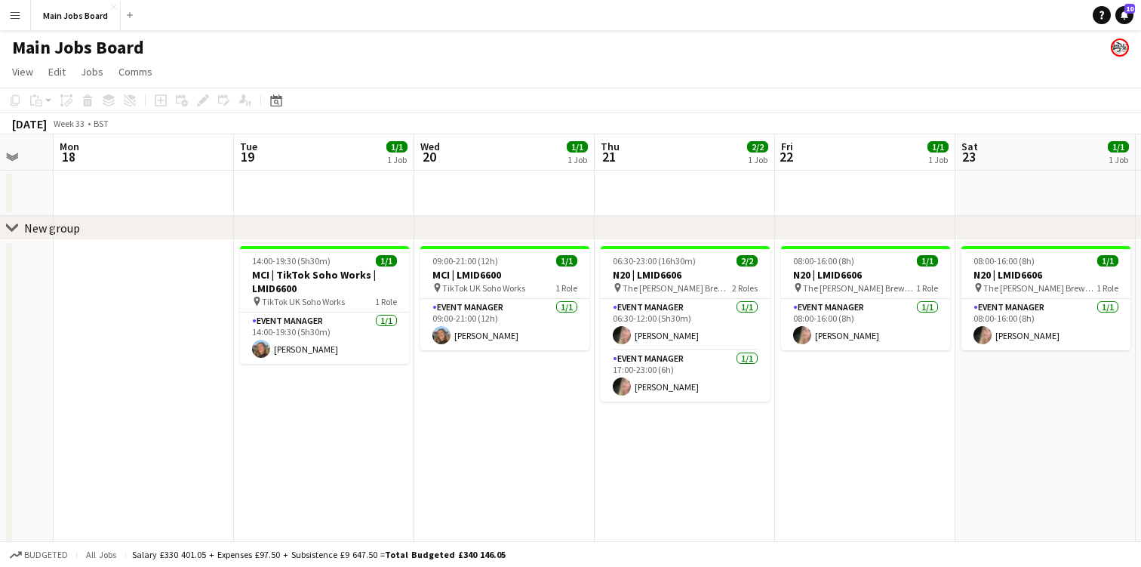
drag, startPoint x: 365, startPoint y: 159, endPoint x: 878, endPoint y: 158, distance: 513.0
click at [878, 158] on app-calendar-viewport "Sat 16 0/1 1 Job Sun 17 Mon 18 Tue 19 1/1 1 Job Wed 20 1/1 1 Job Thu 21 2/2 1 J…" at bounding box center [570, 378] width 1141 height 488
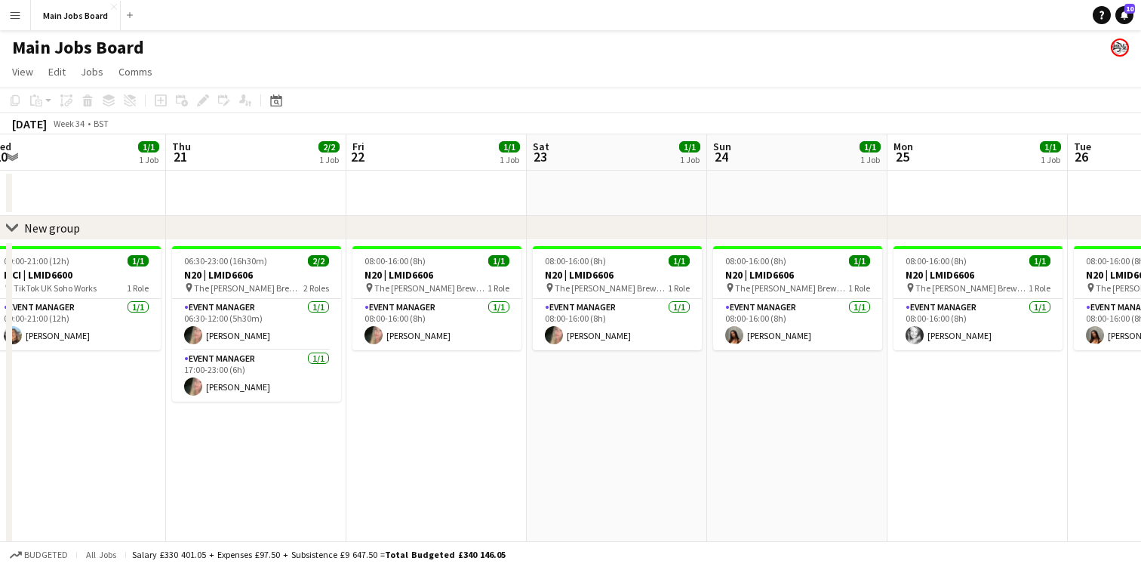
scroll to position [0, 422]
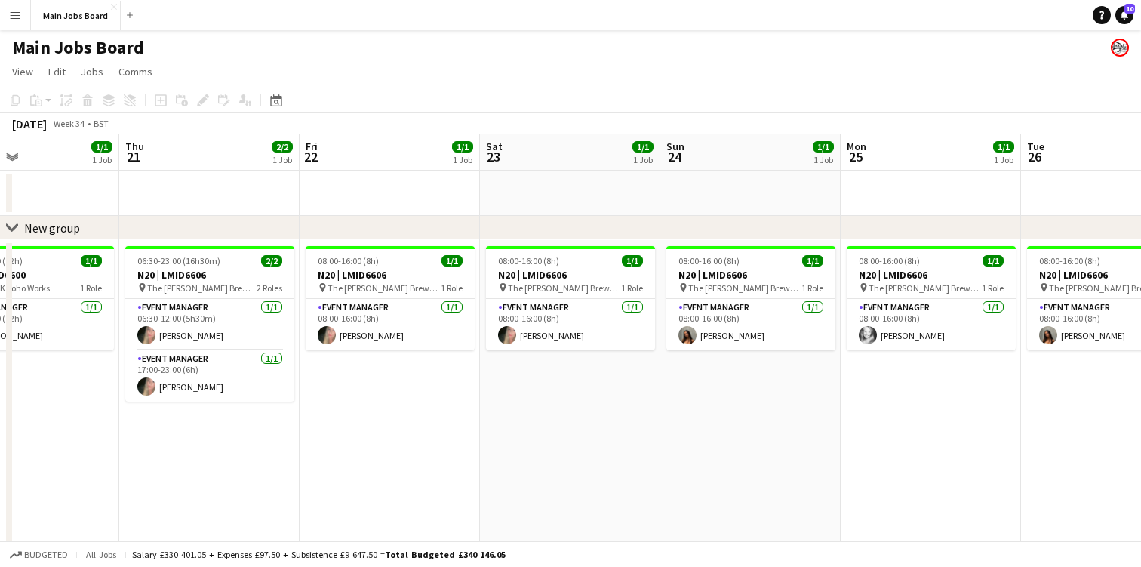
drag, startPoint x: 1070, startPoint y: 214, endPoint x: 542, endPoint y: 220, distance: 528.1
click at [542, 220] on div "chevron-right New group Mon 18 Tue 19 1/1 1 Job Wed 20 1/1 1 Job Thu 21 2/2 1 J…" at bounding box center [570, 378] width 1141 height 488
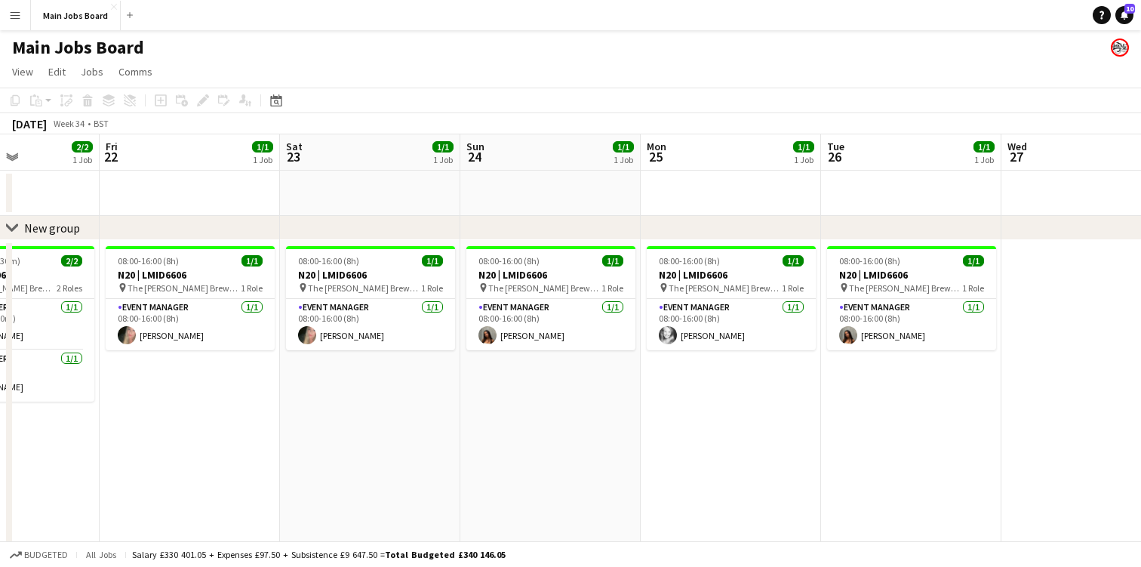
scroll to position [0, 386]
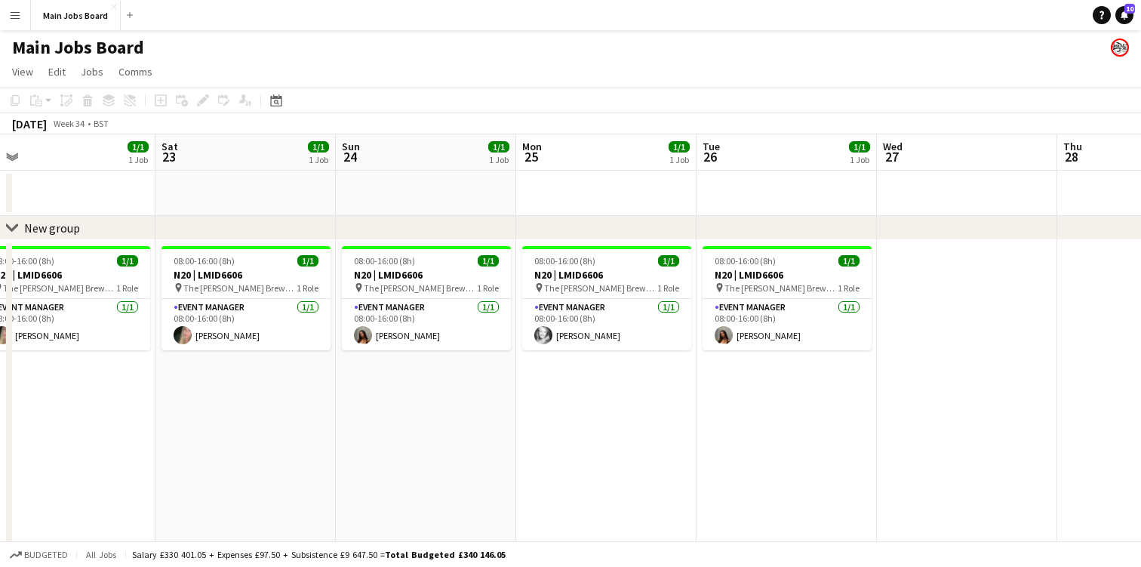
drag, startPoint x: 1119, startPoint y: 192, endPoint x: 797, endPoint y: 192, distance: 321.4
click at [797, 192] on app-calendar-viewport "Wed 20 1/1 1 Job Thu 21 2/2 1 Job Fri 22 1/1 1 Job Sat 23 1/1 1 Job Sun 24 1/1 …" at bounding box center [570, 378] width 1141 height 488
